Goal: Book appointment/travel/reservation

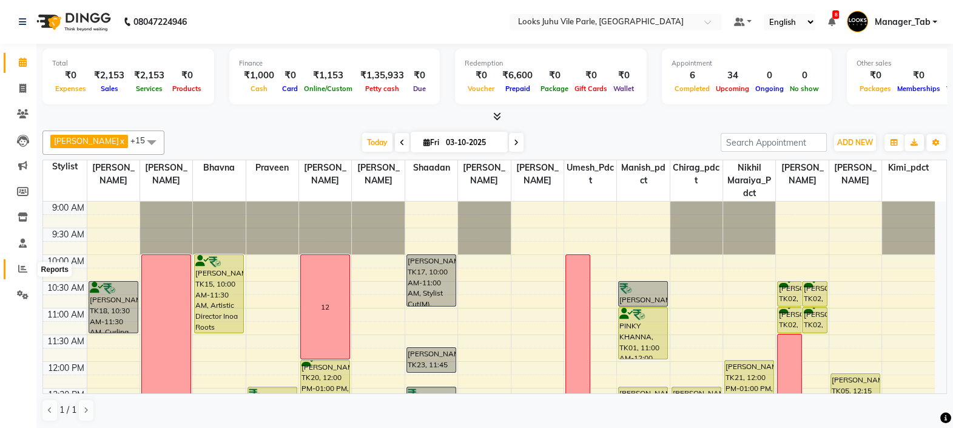
click at [21, 269] on icon at bounding box center [22, 268] width 9 height 9
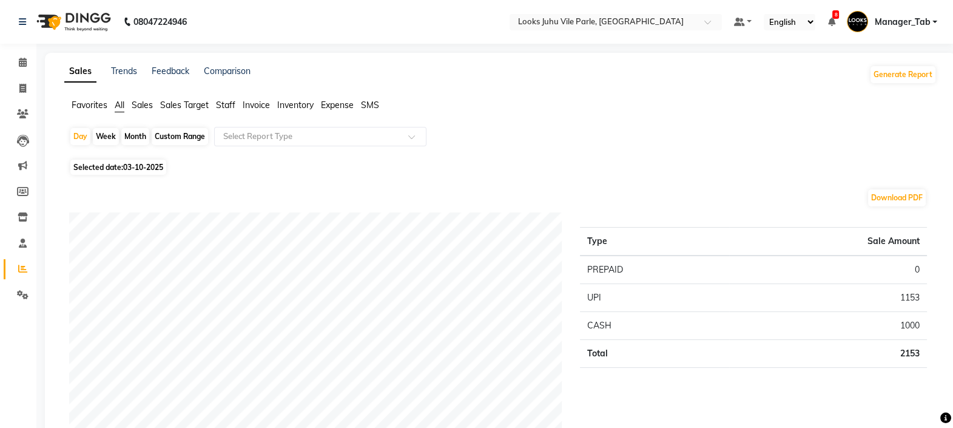
click at [229, 107] on span "Staff" at bounding box center [225, 104] width 19 height 11
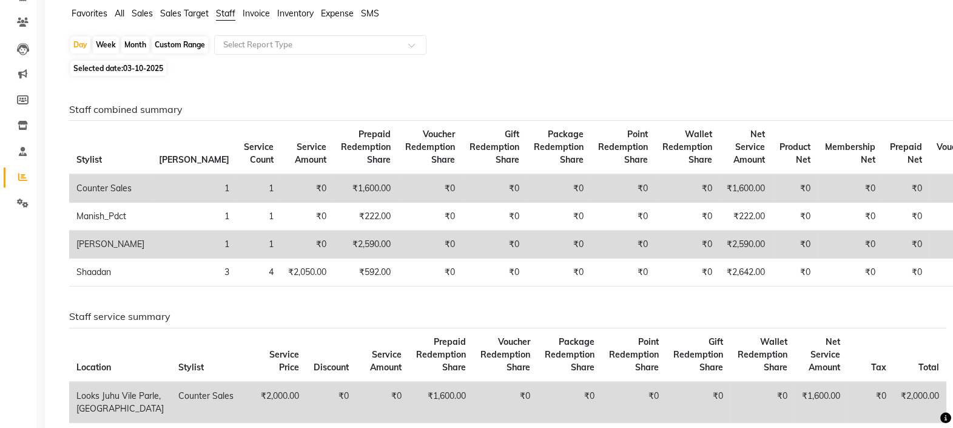
scroll to position [94, 0]
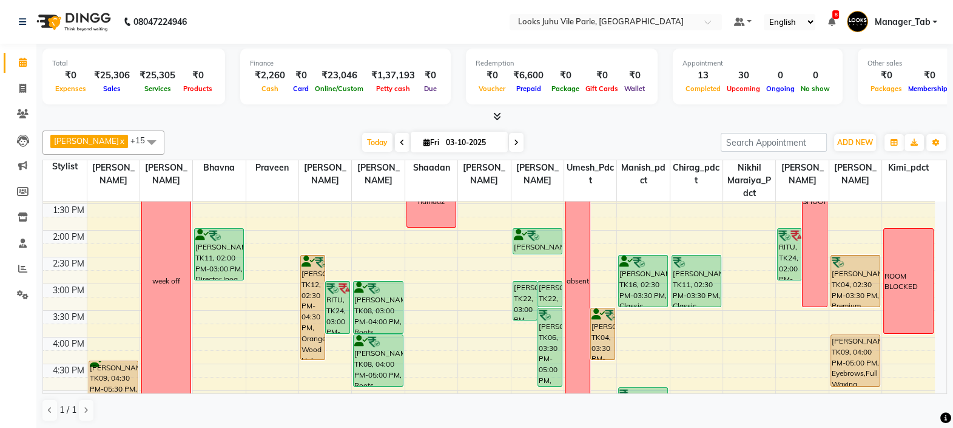
scroll to position [258, 0]
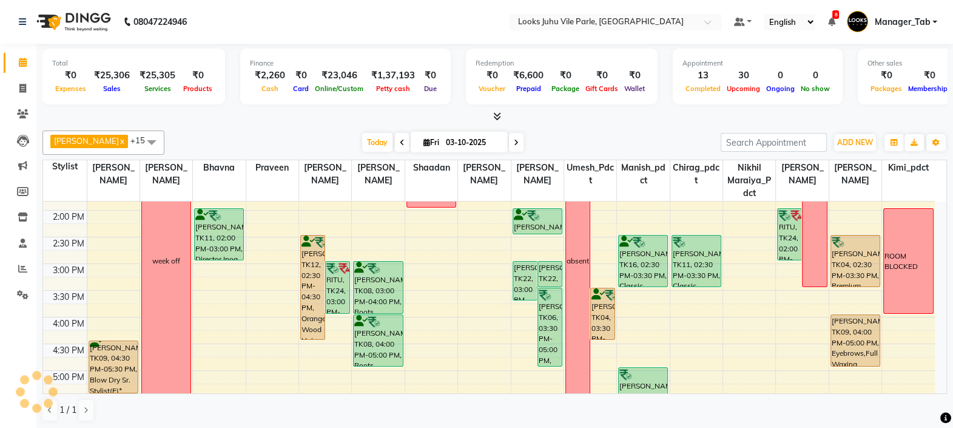
click at [514, 141] on icon at bounding box center [516, 142] width 5 height 7
type input "04-10-2025"
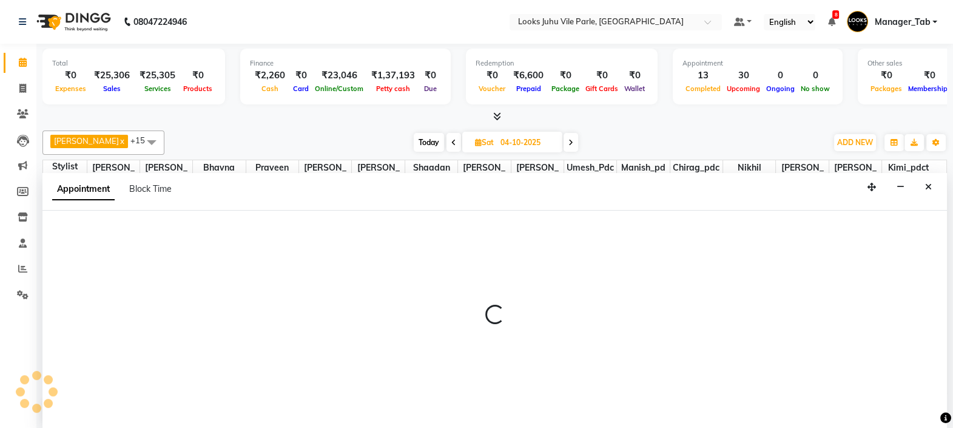
scroll to position [0, 0]
select select "76323"
select select "tentative"
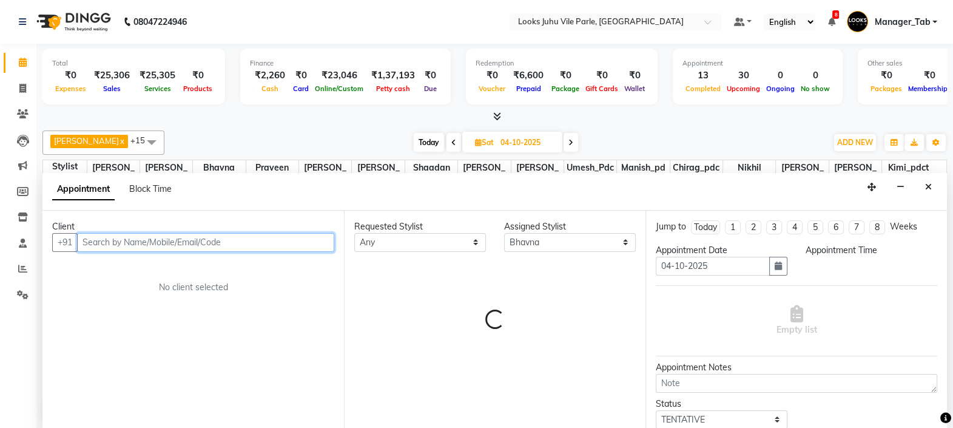
select select "1080"
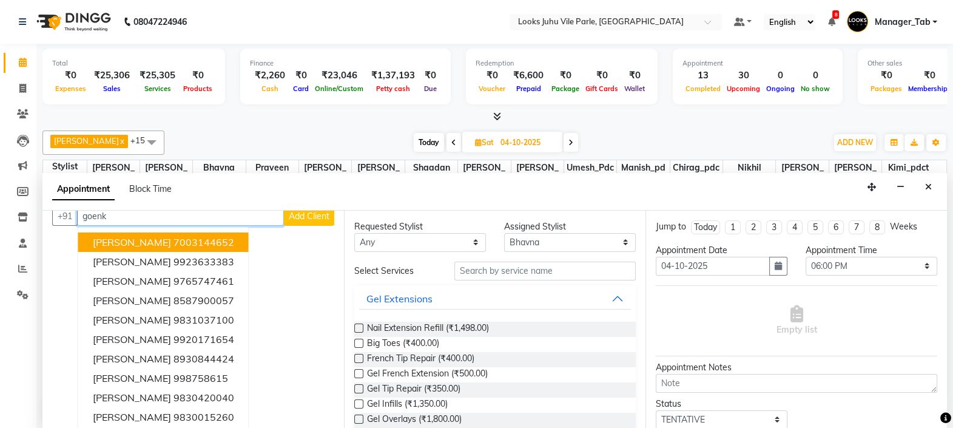
scroll to position [28, 0]
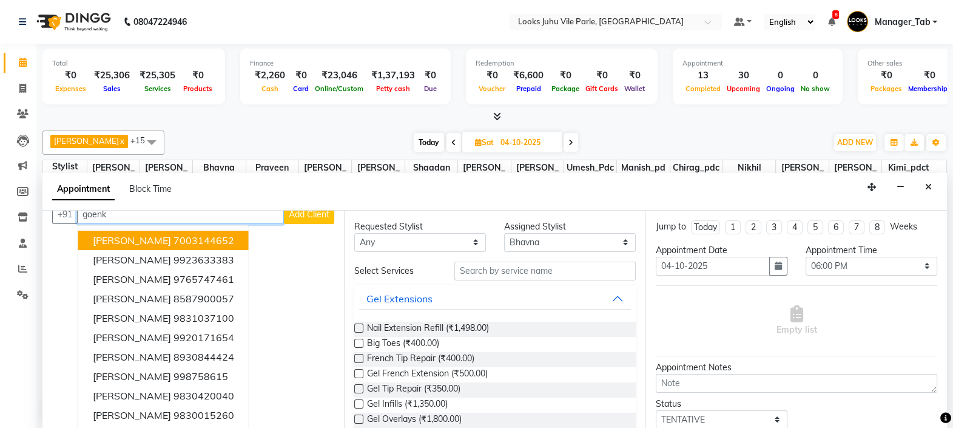
type input "goenk"
